Goal: Find specific page/section: Find specific page/section

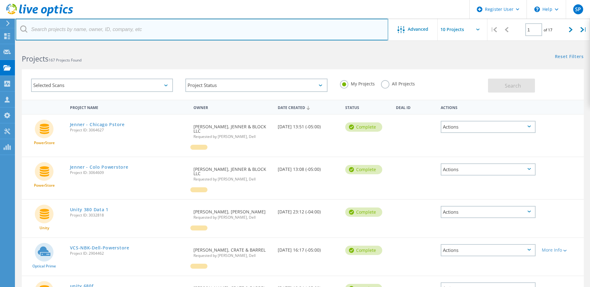
click at [101, 30] on input "text" at bounding box center [202, 30] width 373 height 22
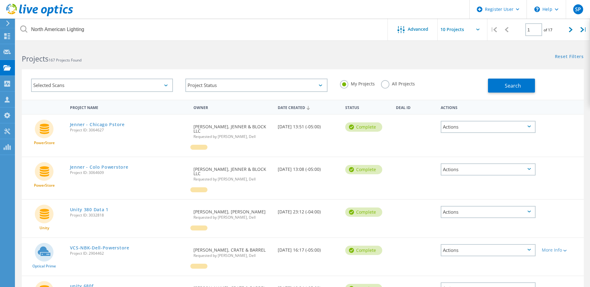
click at [384, 85] on label "All Projects" at bounding box center [398, 83] width 34 height 6
click at [0, 0] on input "All Projects" at bounding box center [0, 0] width 0 height 0
click at [509, 88] on span "Search" at bounding box center [513, 85] width 16 height 7
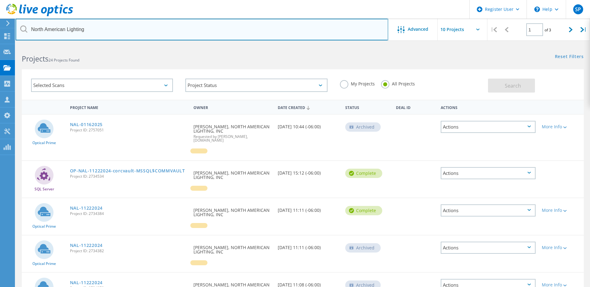
drag, startPoint x: 91, startPoint y: 28, endPoint x: 24, endPoint y: 29, distance: 66.9
click at [24, 29] on div "North American Lighting" at bounding box center [202, 30] width 372 height 22
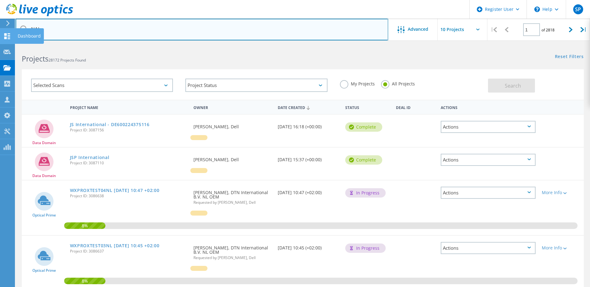
drag, startPoint x: 55, startPoint y: 30, endPoint x: 8, endPoint y: 30, distance: 46.7
click at [60, 26] on input "NAL" at bounding box center [202, 30] width 373 height 22
drag, startPoint x: 58, startPoint y: 27, endPoint x: 23, endPoint y: 26, distance: 35.8
click at [23, 26] on div "NAL" at bounding box center [202, 30] width 372 height 22
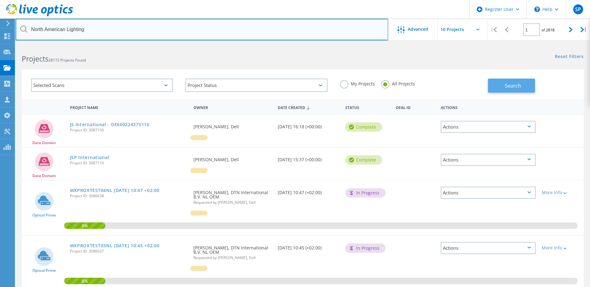
type input "North American Lighting"
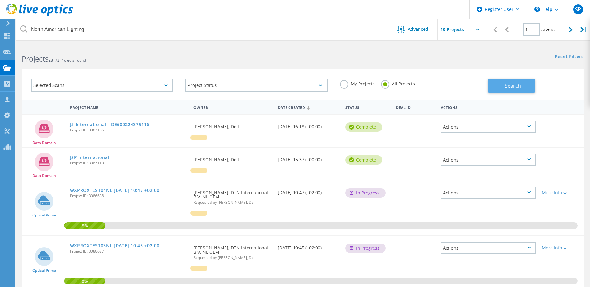
click at [513, 85] on span "Search" at bounding box center [513, 85] width 16 height 7
